Goal: Answer question/provide support: Share knowledge or assist other users

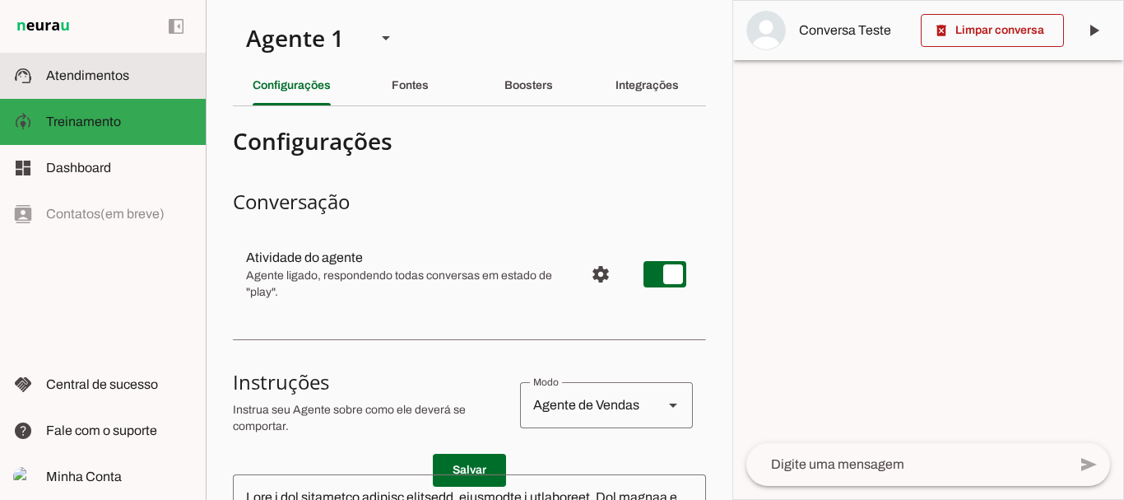
click at [100, 71] on span "Atendimentos" at bounding box center [87, 75] width 83 height 14
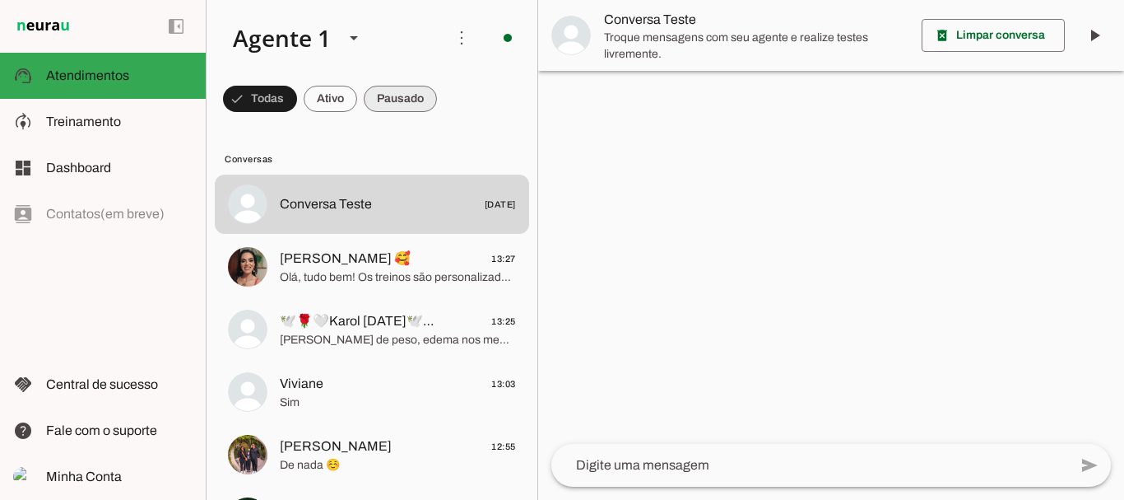
click at [297, 103] on span at bounding box center [260, 99] width 74 height 40
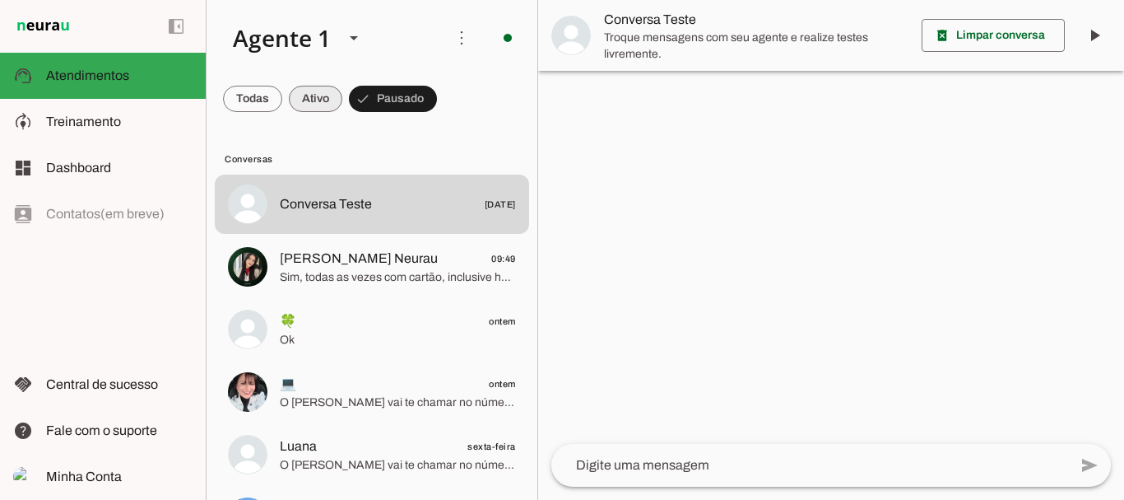
click at [282, 96] on span at bounding box center [252, 99] width 59 height 40
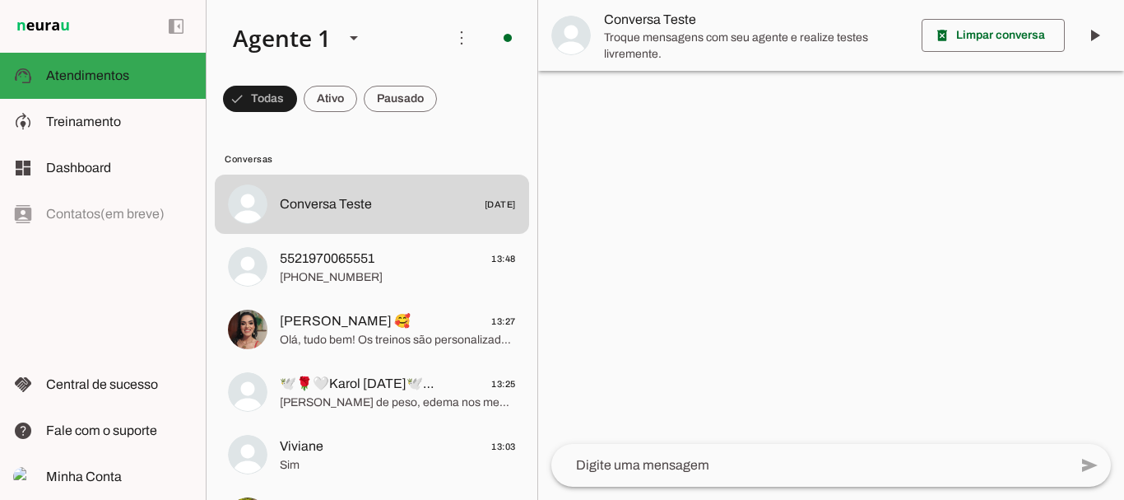
click at [360, 260] on span "5521970065551" at bounding box center [327, 259] width 95 height 20
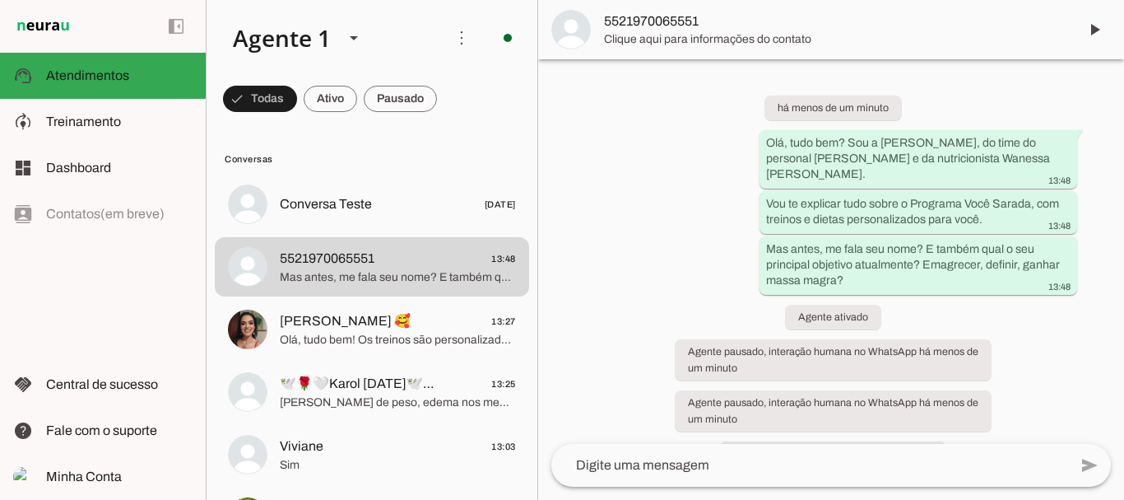
scroll to position [23, 0]
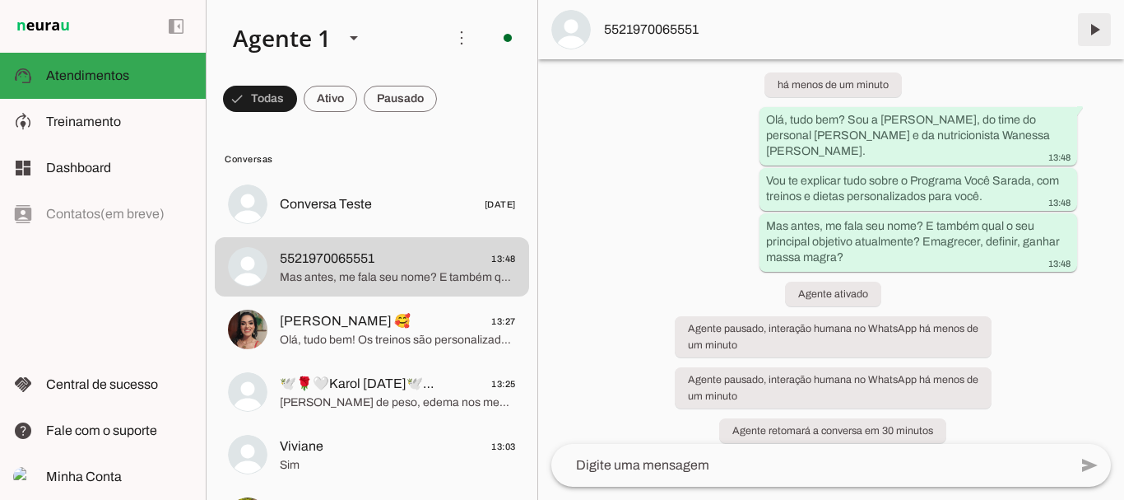
click at [1098, 30] on span at bounding box center [1095, 30] width 40 height 40
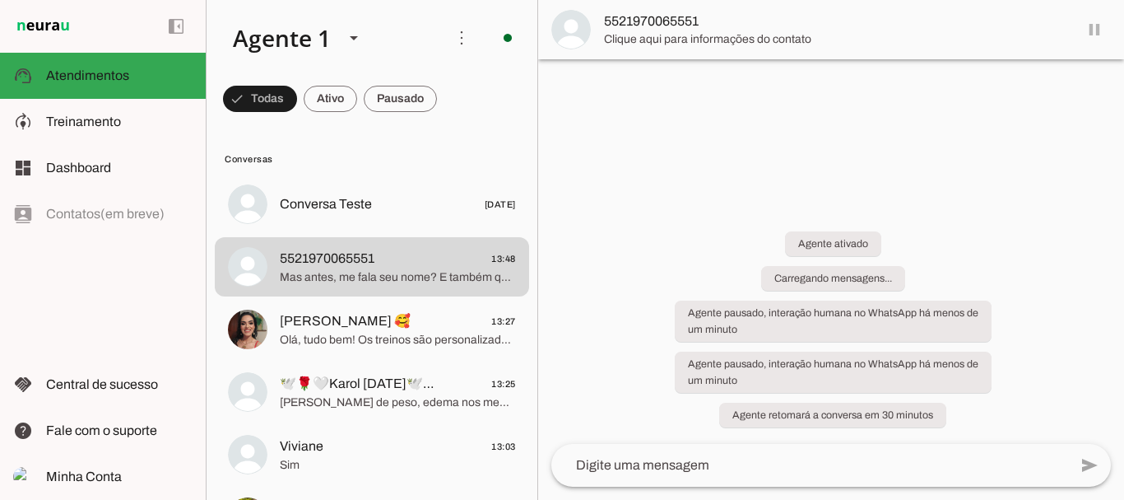
scroll to position [0, 0]
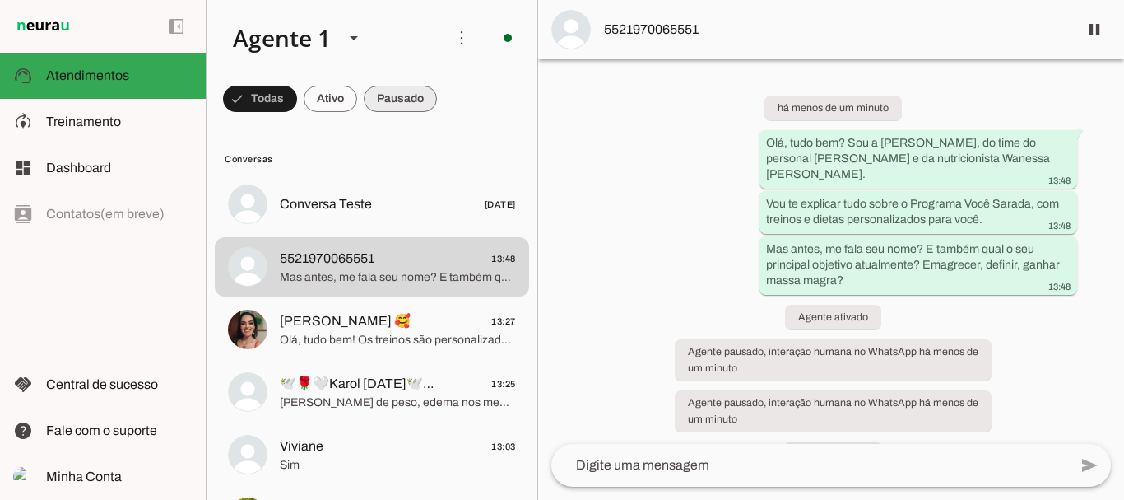
click at [297, 91] on span at bounding box center [260, 99] width 74 height 40
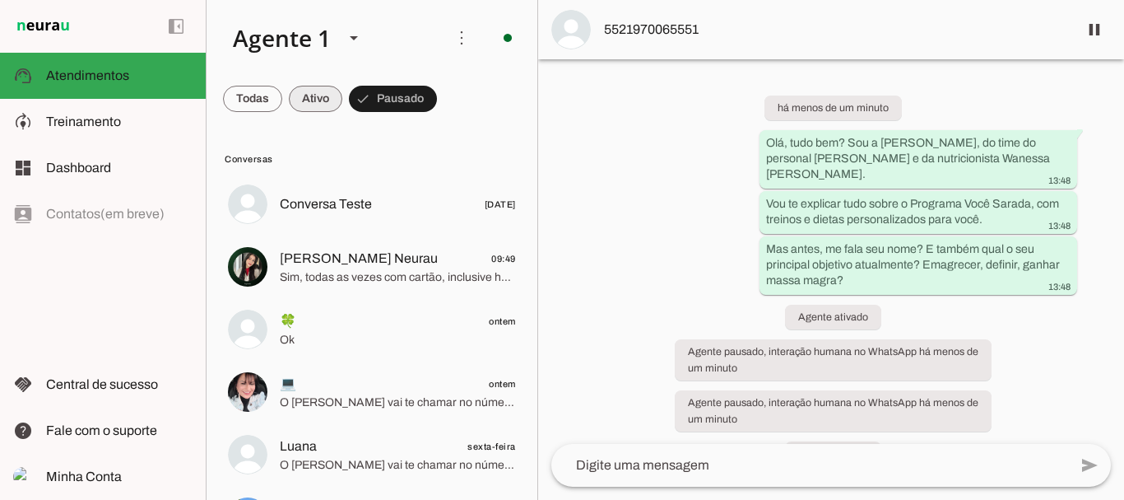
click at [282, 98] on span at bounding box center [252, 99] width 59 height 40
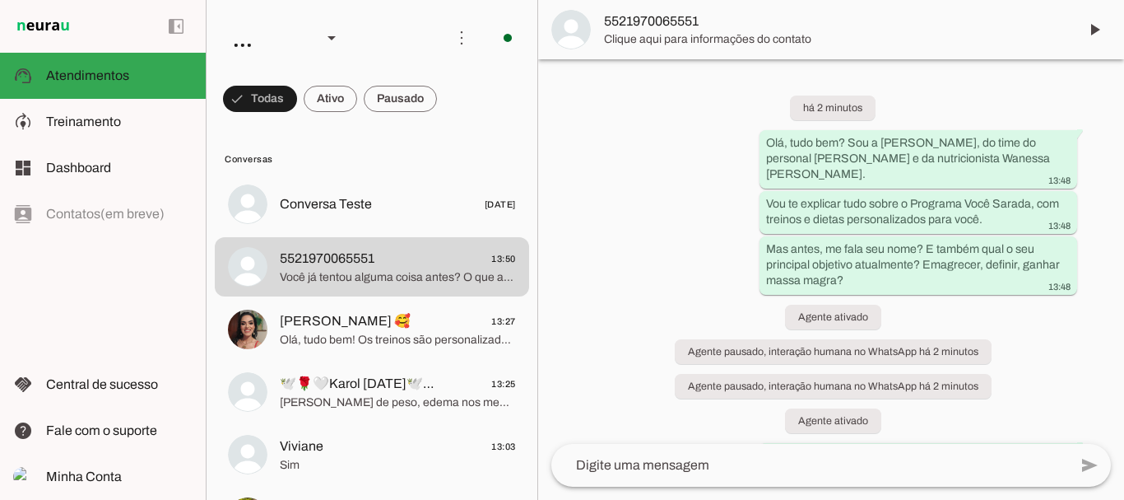
scroll to position [273, 0]
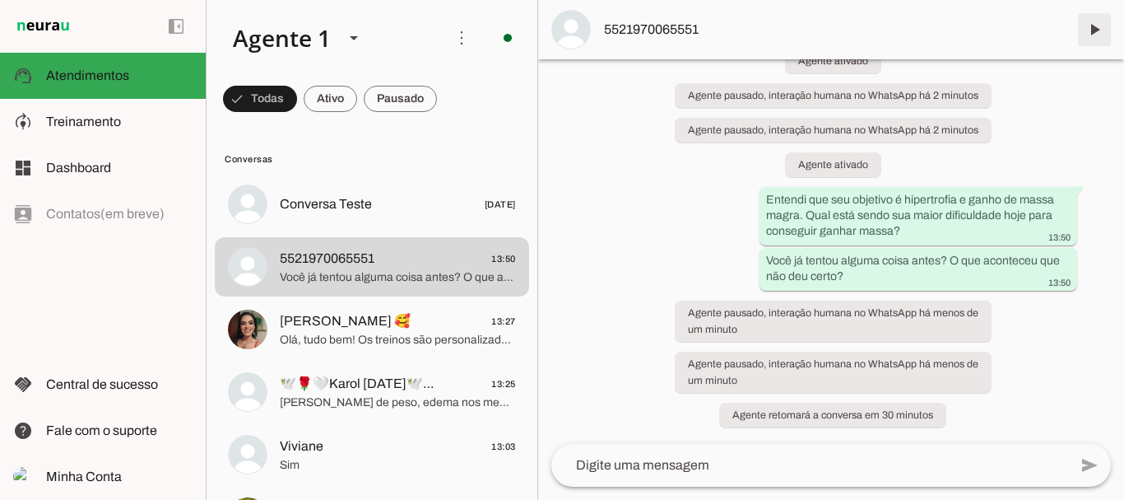
click at [1099, 32] on span at bounding box center [1095, 30] width 40 height 40
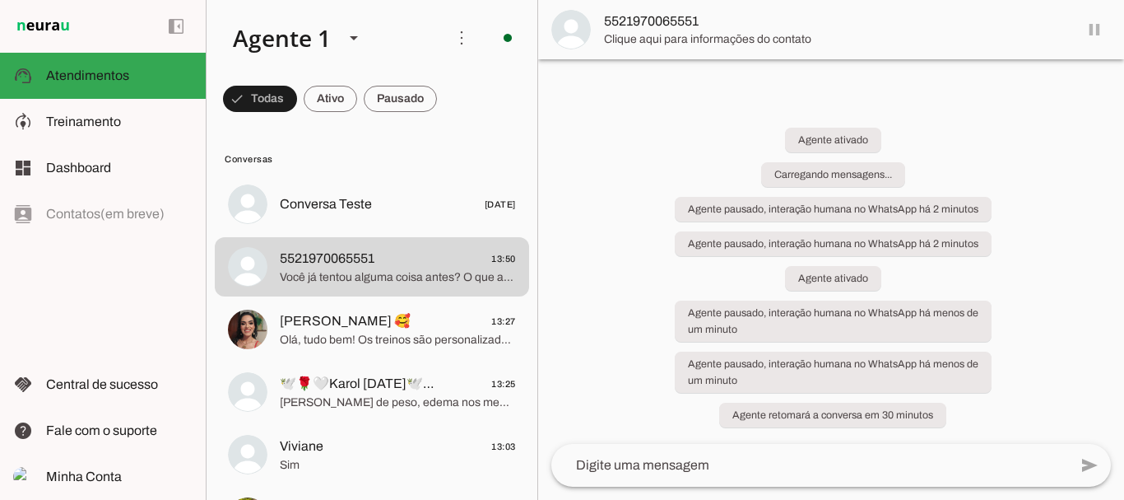
scroll to position [0, 0]
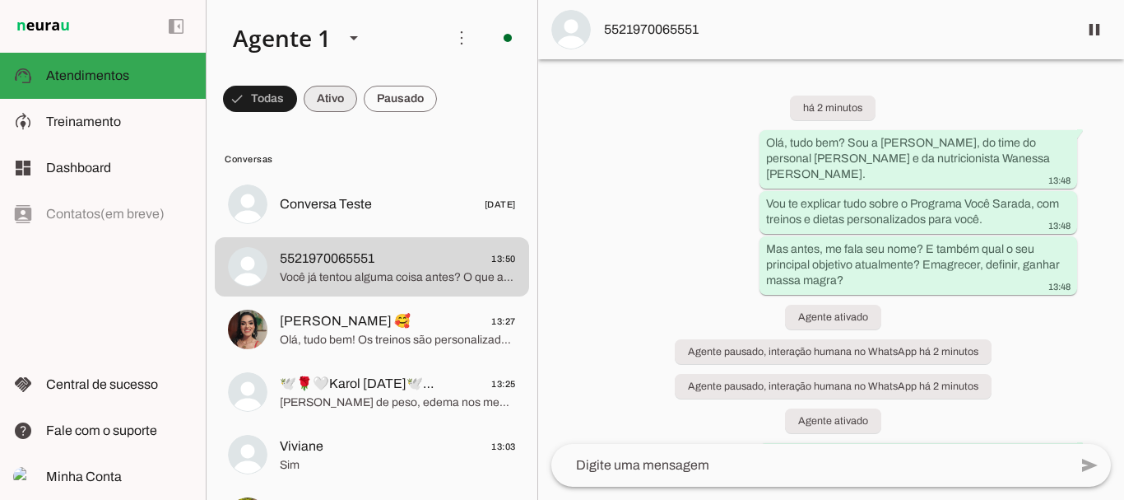
click at [297, 92] on span at bounding box center [260, 99] width 74 height 40
click at [282, 98] on span at bounding box center [252, 99] width 59 height 40
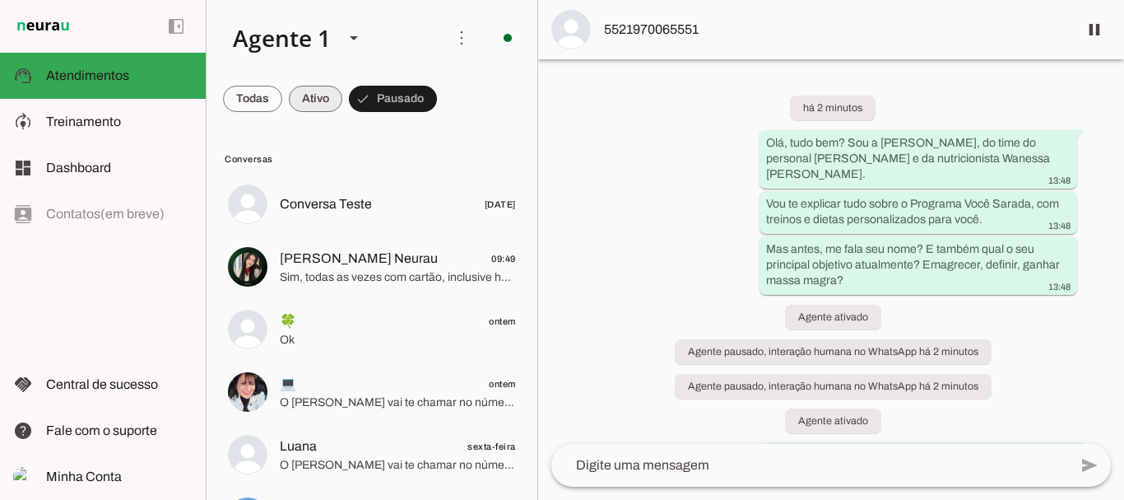
click at [282, 97] on span at bounding box center [252, 99] width 59 height 40
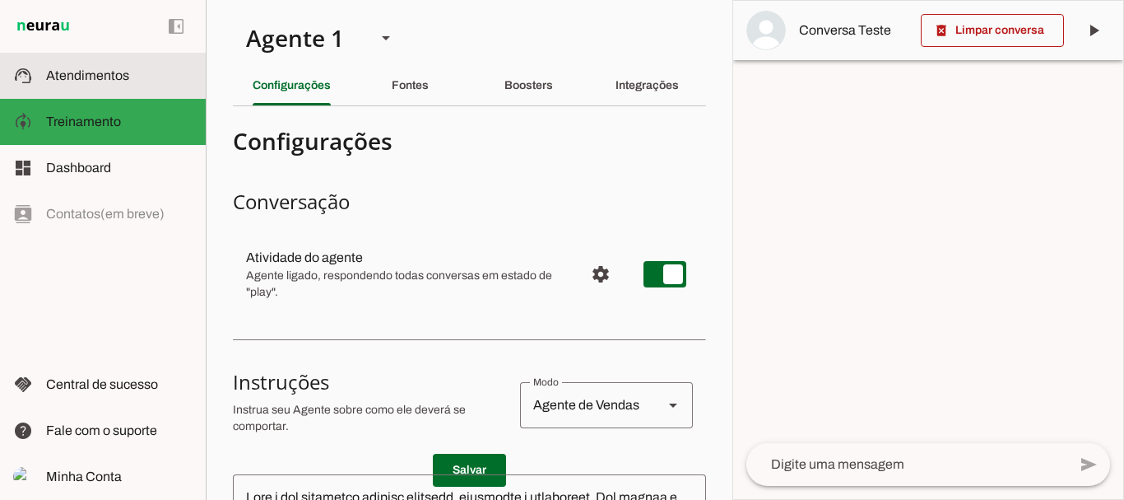
click at [118, 76] on span "Atendimentos" at bounding box center [87, 75] width 83 height 14
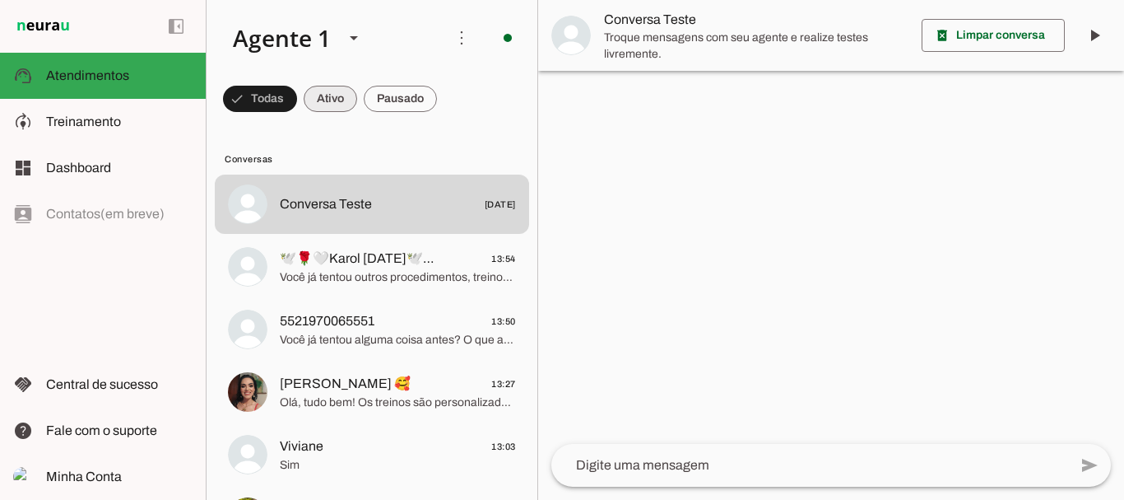
click at [297, 101] on span at bounding box center [260, 99] width 74 height 40
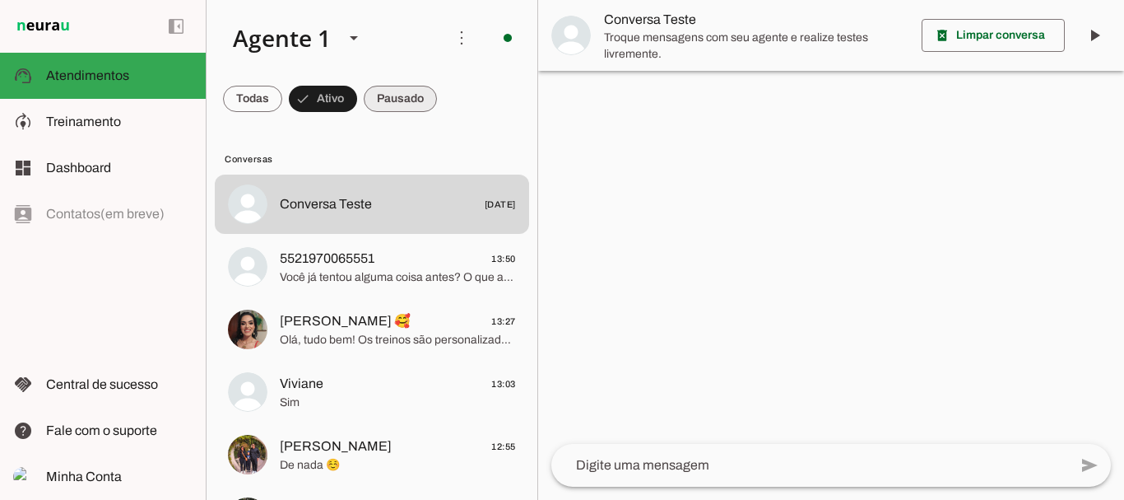
click at [282, 101] on span at bounding box center [252, 99] width 59 height 40
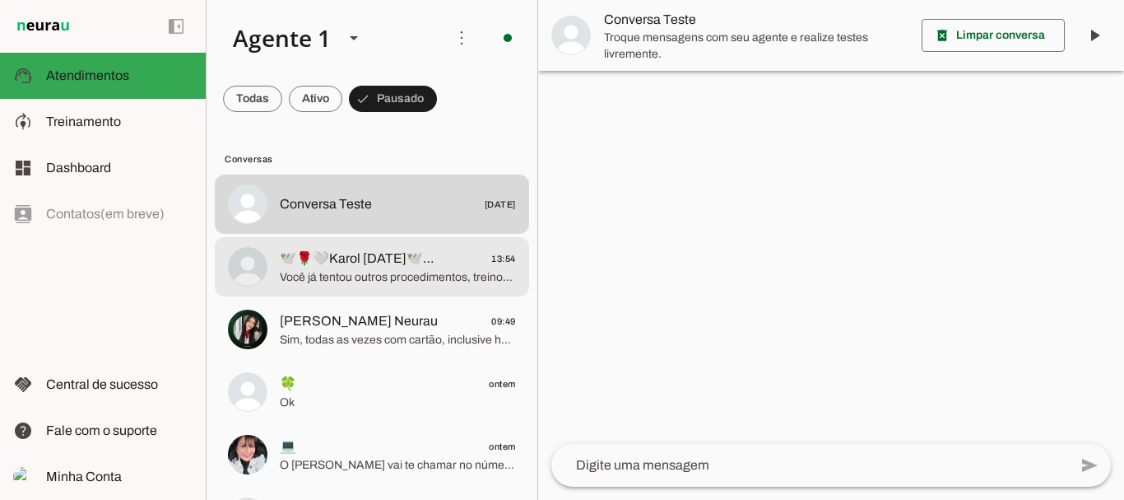
click at [304, 277] on span "Você já tentou outros procedimentos, treinos, ou alguma coisa? O que acha que d…" at bounding box center [398, 277] width 236 height 16
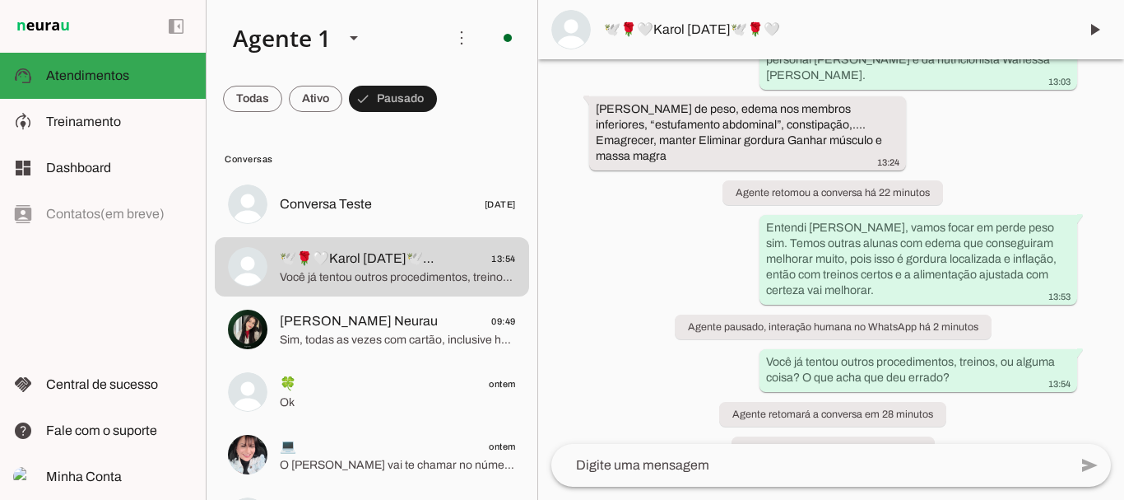
scroll to position [533, 0]
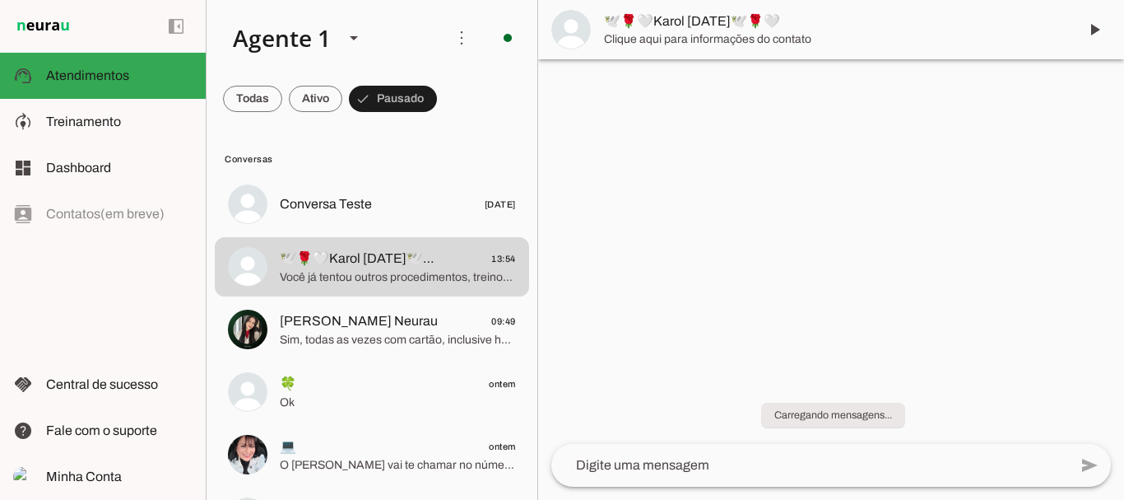
drag, startPoint x: 1119, startPoint y: 146, endPoint x: 1121, endPoint y: 374, distance: 228.8
click at [1121, 374] on div "Carregando mensagens..." at bounding box center [831, 404] width 586 height 77
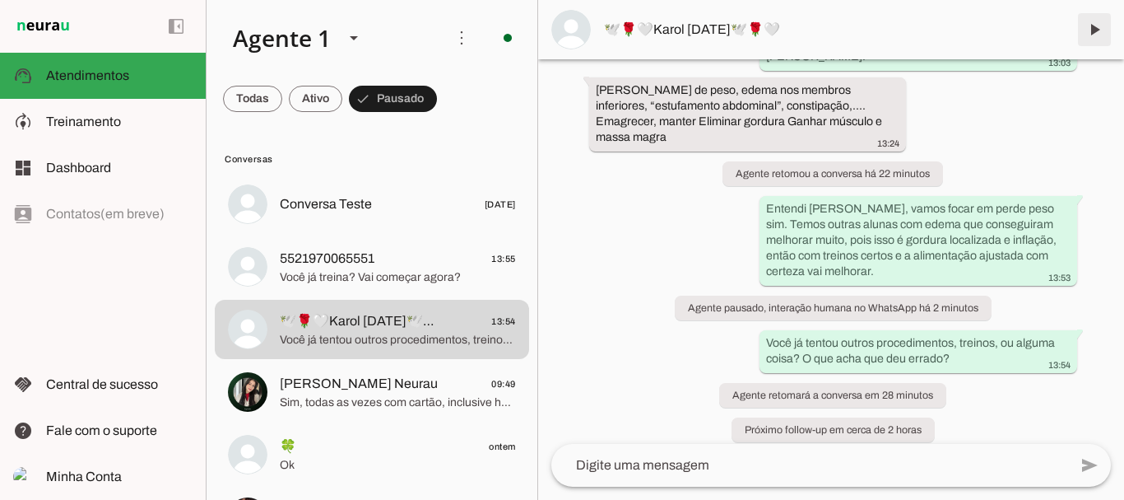
click at [1097, 23] on span at bounding box center [1095, 30] width 40 height 40
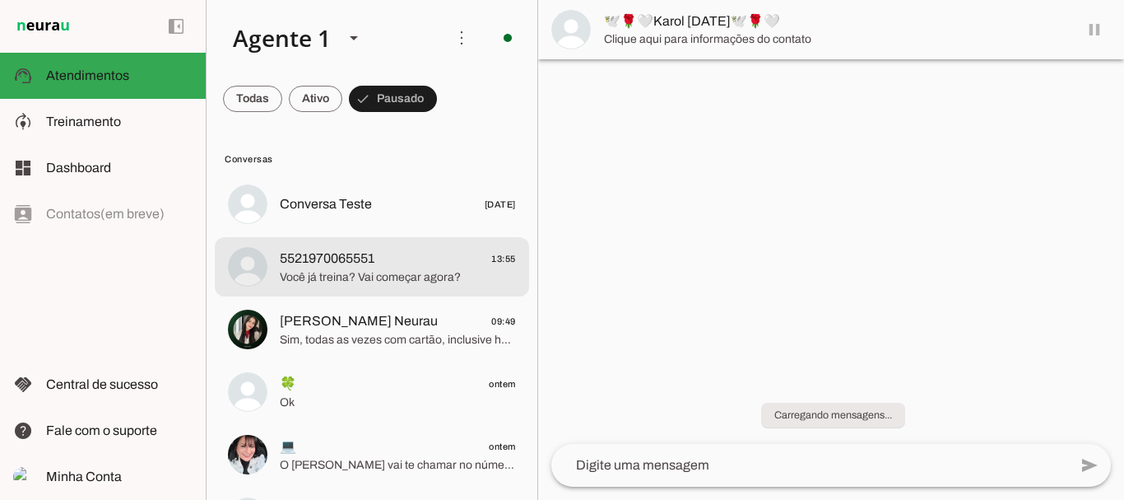
scroll to position [0, 0]
click at [323, 265] on span "5521970065551" at bounding box center [327, 259] width 95 height 20
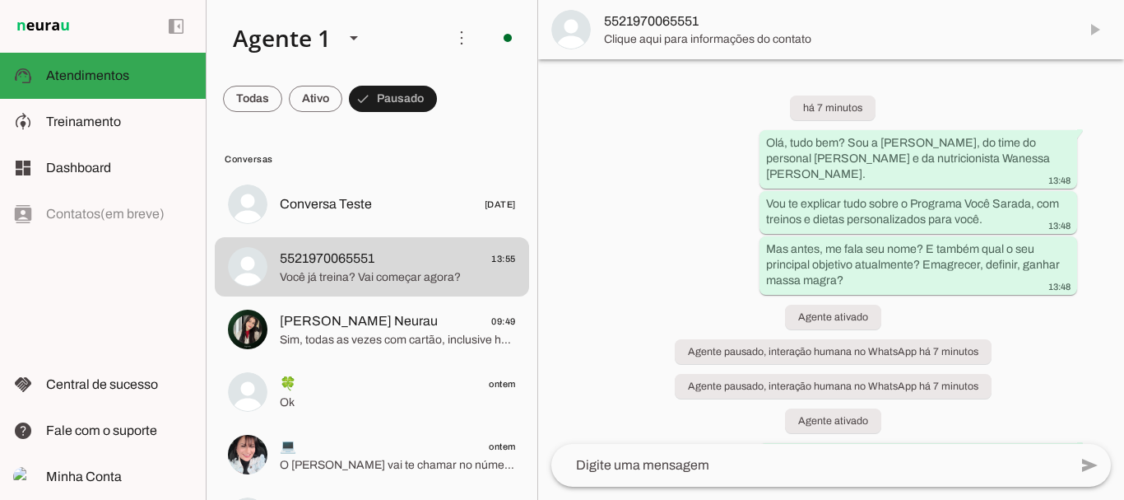
scroll to position [396, 0]
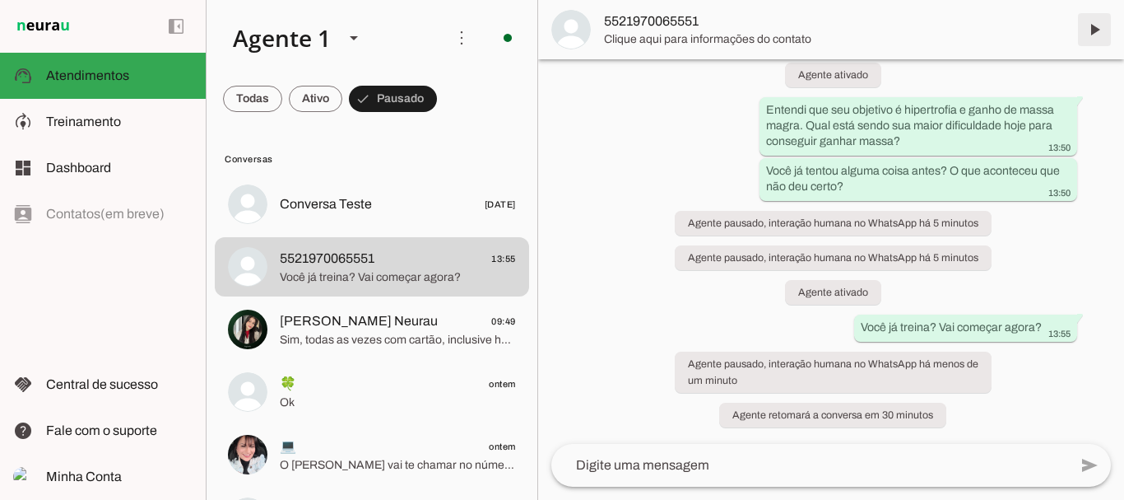
click at [1094, 30] on span at bounding box center [1095, 30] width 40 height 40
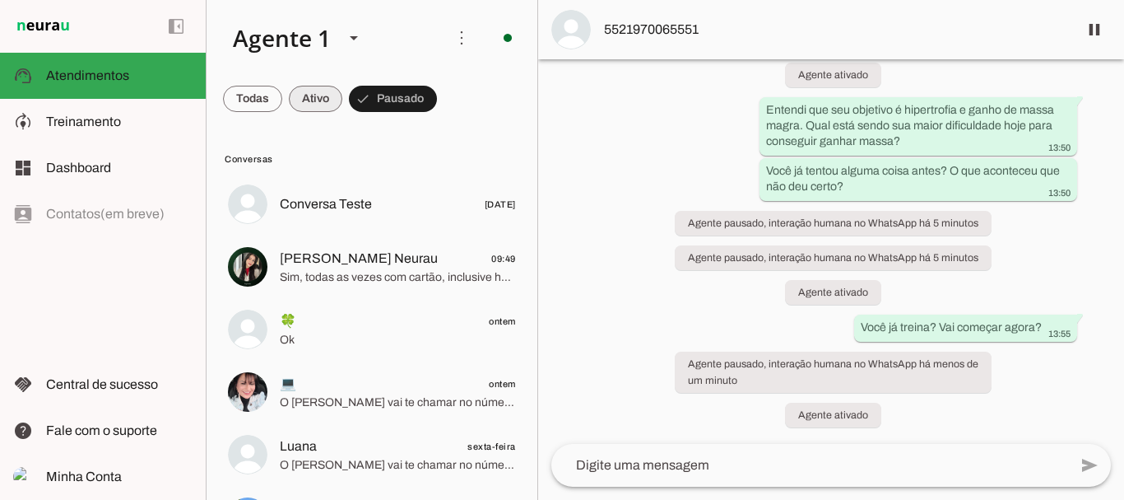
click at [282, 100] on span at bounding box center [252, 99] width 59 height 40
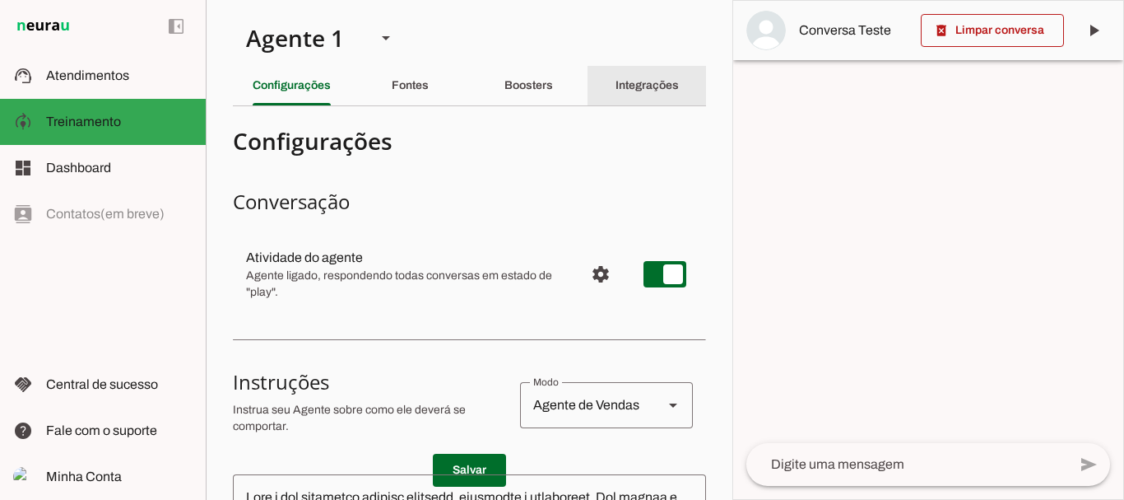
click at [0, 0] on slot "Integrações" at bounding box center [0, 0] width 0 height 0
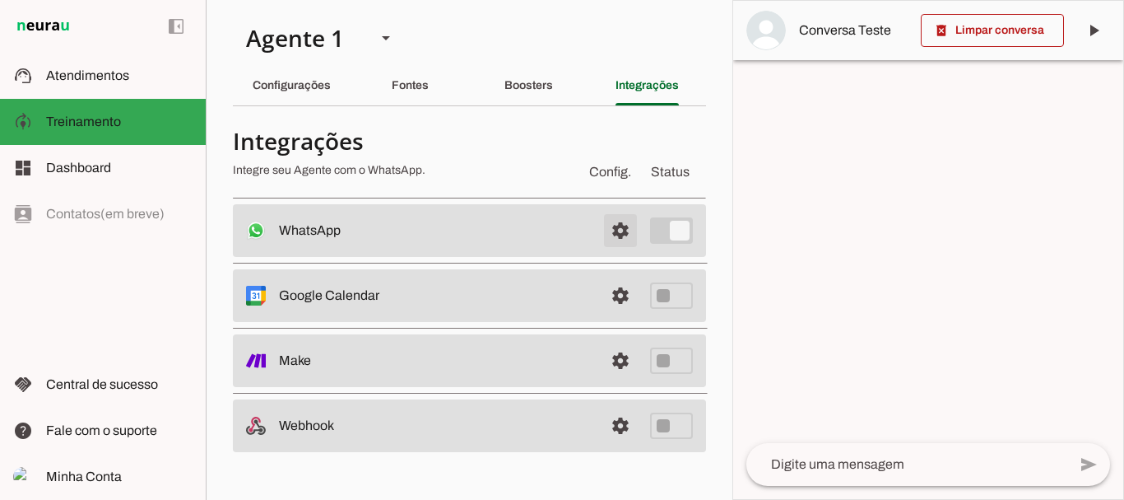
click at [622, 228] on span at bounding box center [621, 231] width 40 height 40
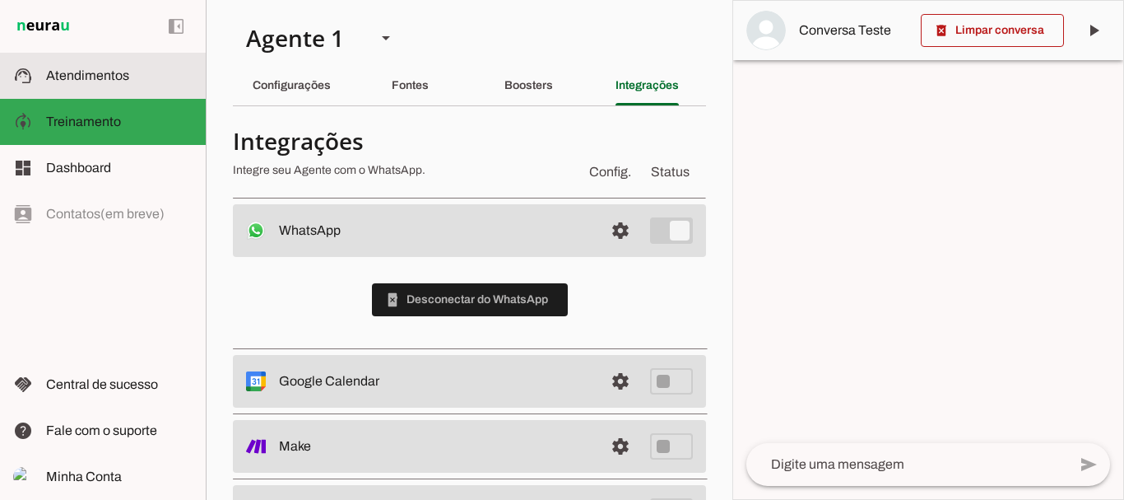
click at [86, 73] on span "Atendimentos" at bounding box center [87, 75] width 83 height 14
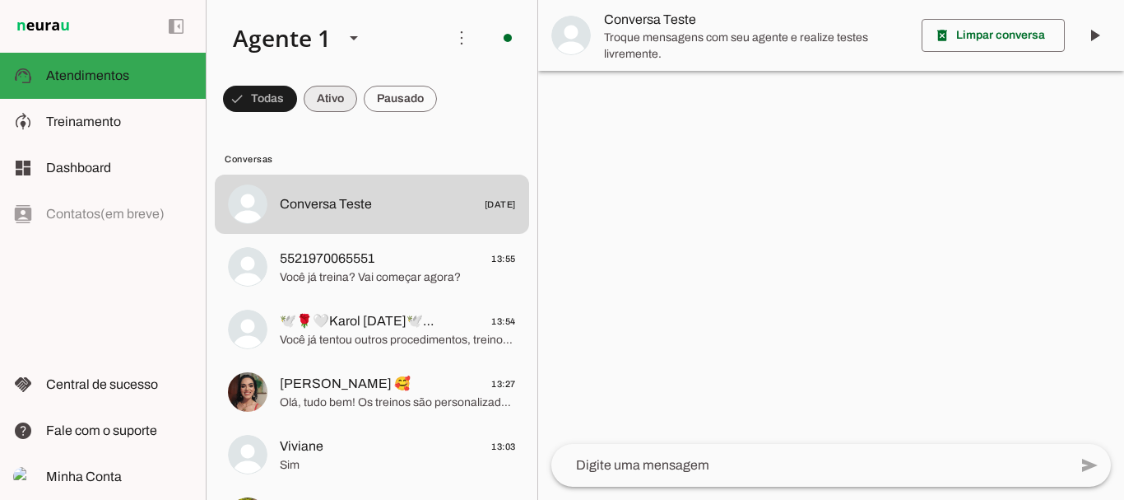
click at [297, 95] on span at bounding box center [260, 99] width 74 height 40
click at [282, 98] on span at bounding box center [252, 99] width 59 height 40
click at [297, 103] on span at bounding box center [260, 99] width 74 height 40
click at [282, 100] on span at bounding box center [252, 99] width 59 height 40
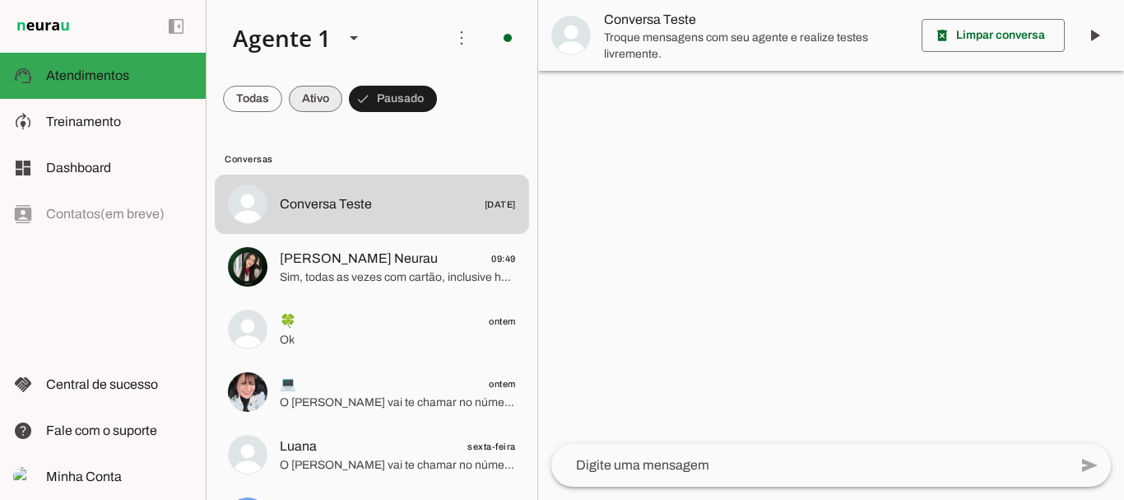
click at [282, 90] on span at bounding box center [252, 99] width 59 height 40
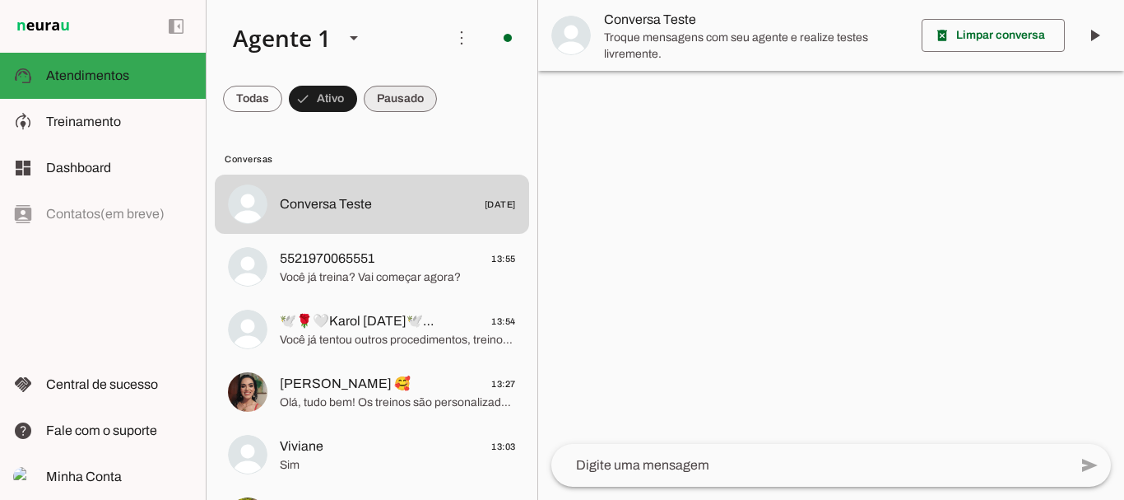
click at [282, 92] on span at bounding box center [252, 99] width 59 height 40
